Goal: Task Accomplishment & Management: Use online tool/utility

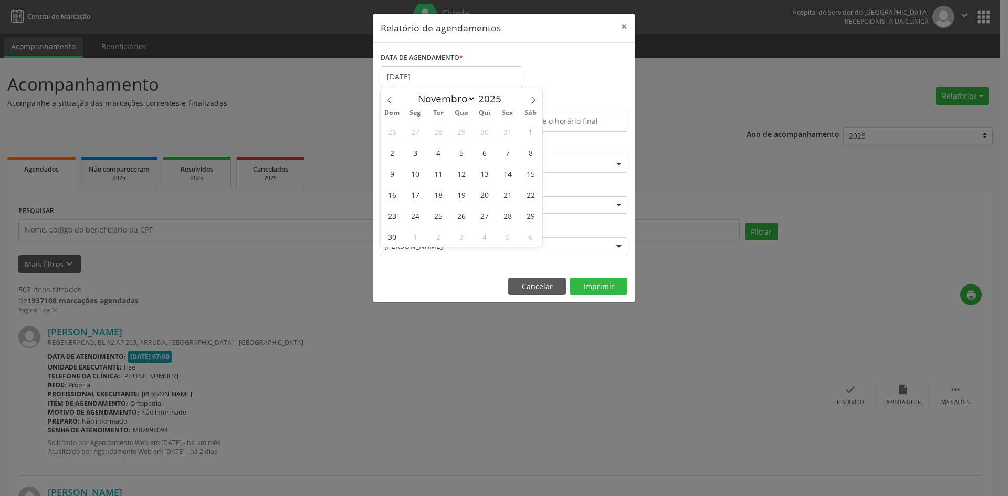
select select "10"
click at [463, 153] on span "5" at bounding box center [461, 152] width 20 height 20
type input "[DATE]"
click at [463, 153] on span "5" at bounding box center [461, 152] width 20 height 20
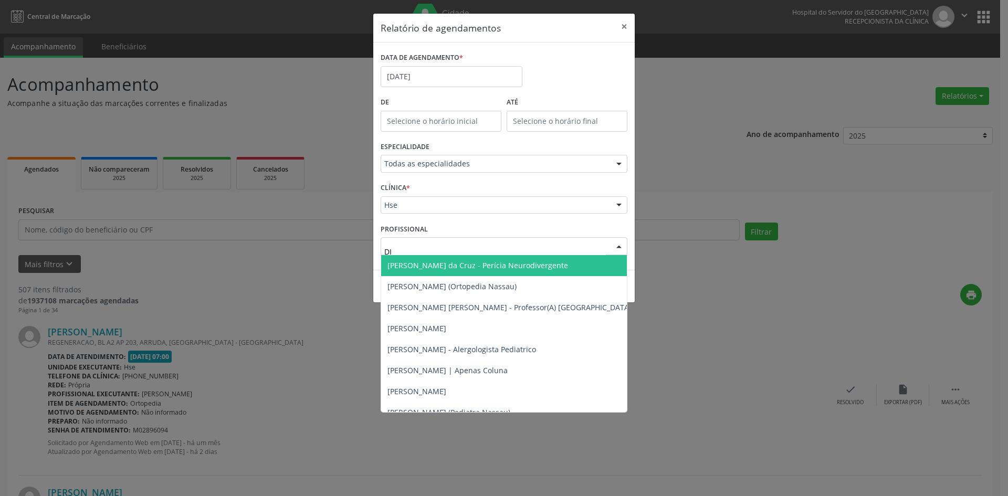
type input "DIM"
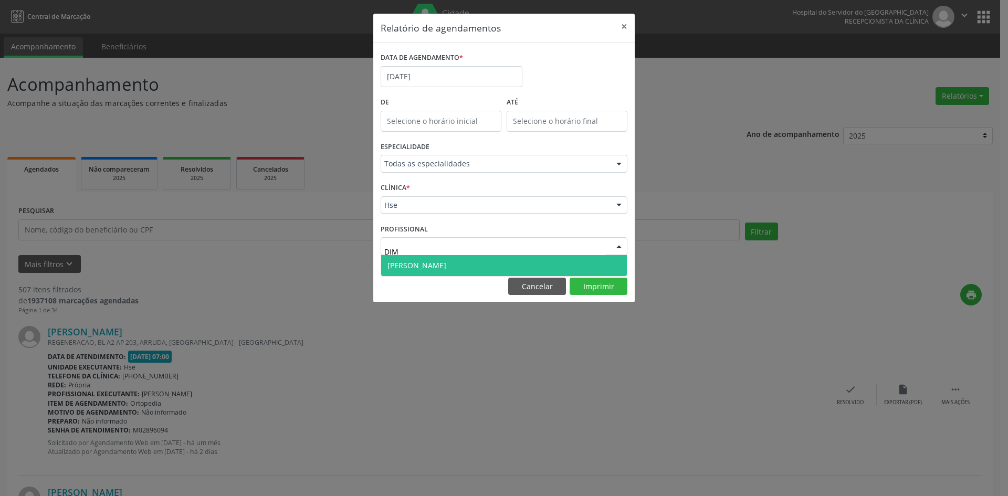
click at [419, 268] on span "[PERSON_NAME]" at bounding box center [416, 265] width 59 height 10
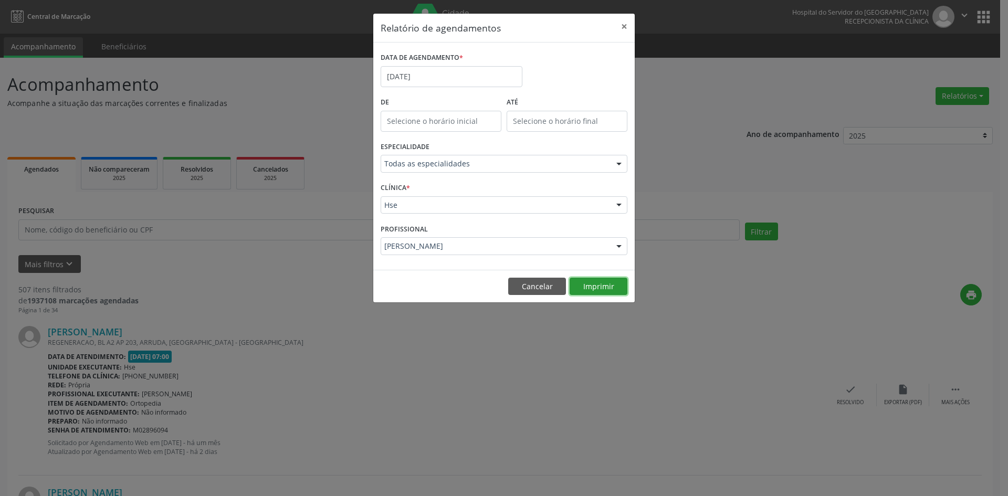
click at [596, 284] on button "Imprimir" at bounding box center [598, 287] width 58 height 18
click at [424, 72] on input "[DATE]" at bounding box center [452, 76] width 142 height 21
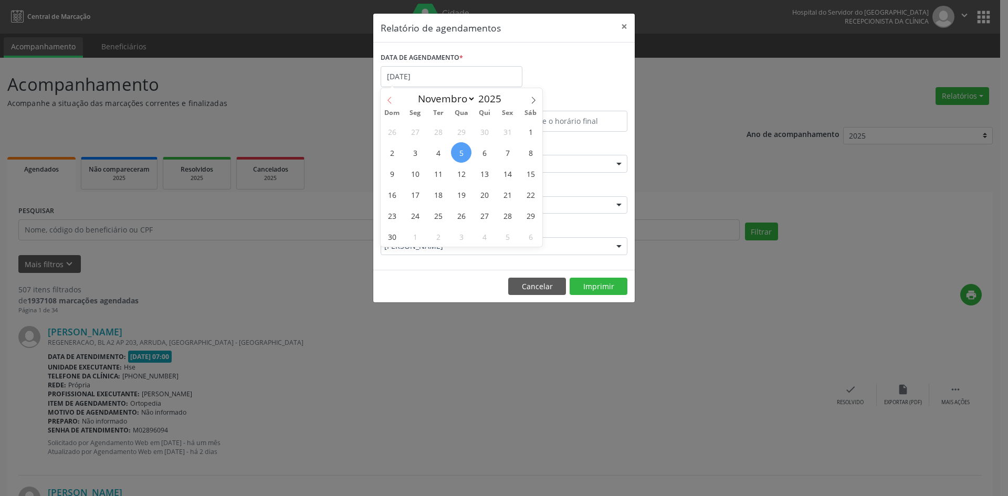
click at [390, 97] on icon at bounding box center [389, 100] width 7 height 7
select select "9"
click at [462, 152] on span "8" at bounding box center [461, 152] width 20 height 20
type input "08/10/2025"
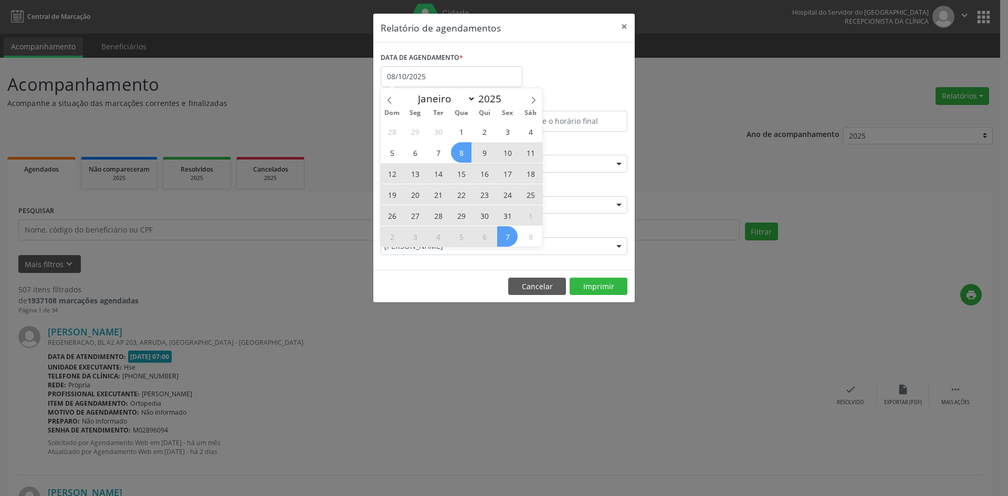
click at [510, 236] on span "7" at bounding box center [507, 236] width 20 height 20
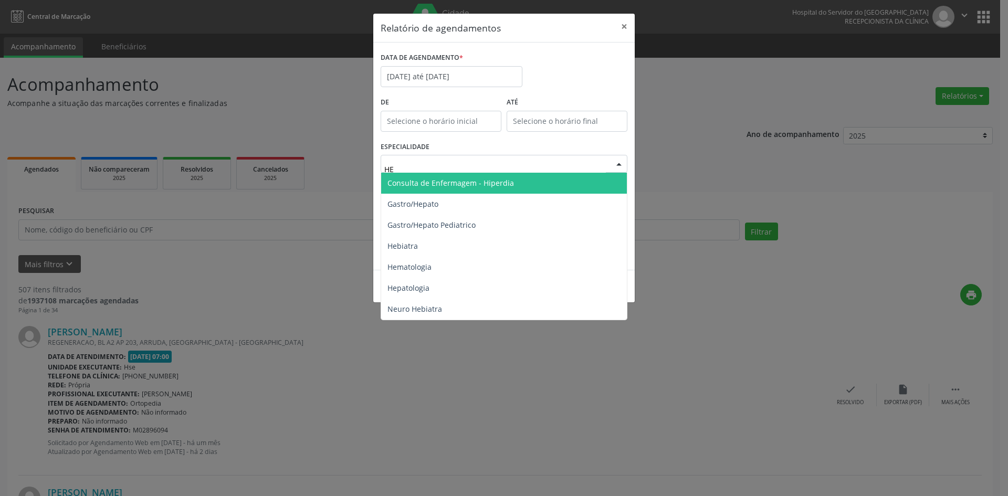
type input "HEM"
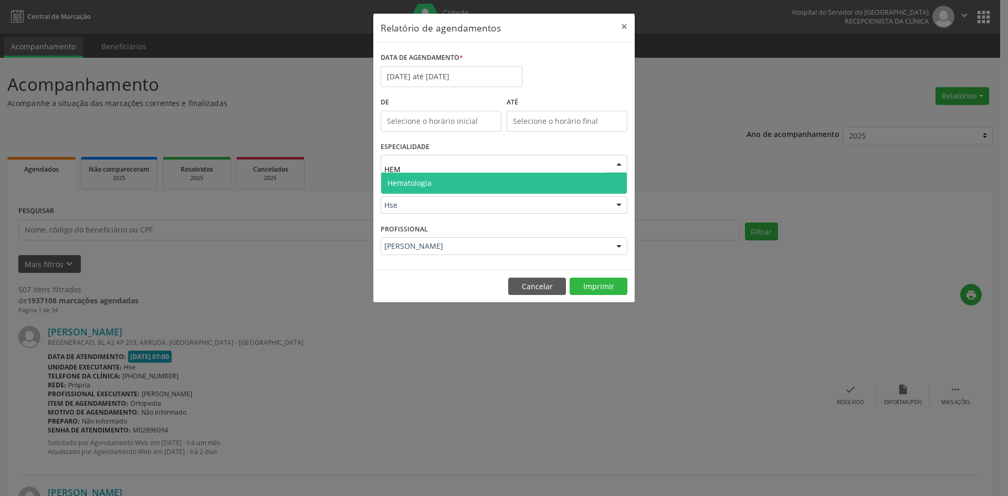
click at [431, 179] on span "Hematologia" at bounding box center [409, 183] width 44 height 10
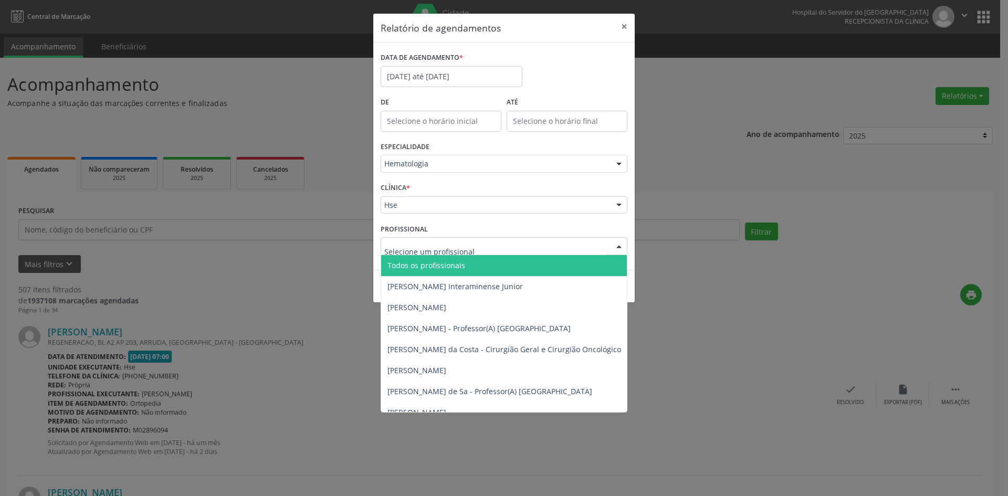
drag, startPoint x: 457, startPoint y: 262, endPoint x: 461, endPoint y: 256, distance: 7.1
click at [457, 261] on span "Todos os profissionais" at bounding box center [426, 265] width 78 height 10
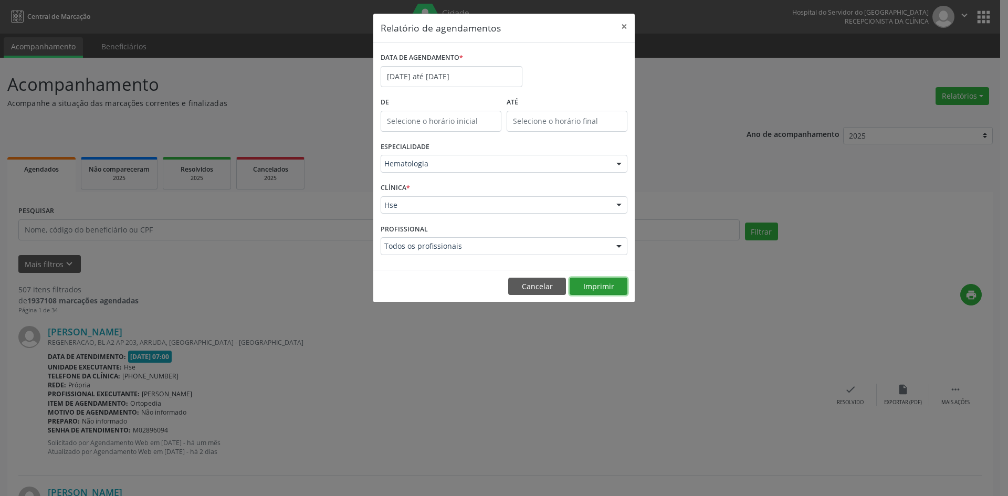
click at [588, 283] on button "Imprimir" at bounding box center [598, 287] width 58 height 18
